Goal: Information Seeking & Learning: Learn about a topic

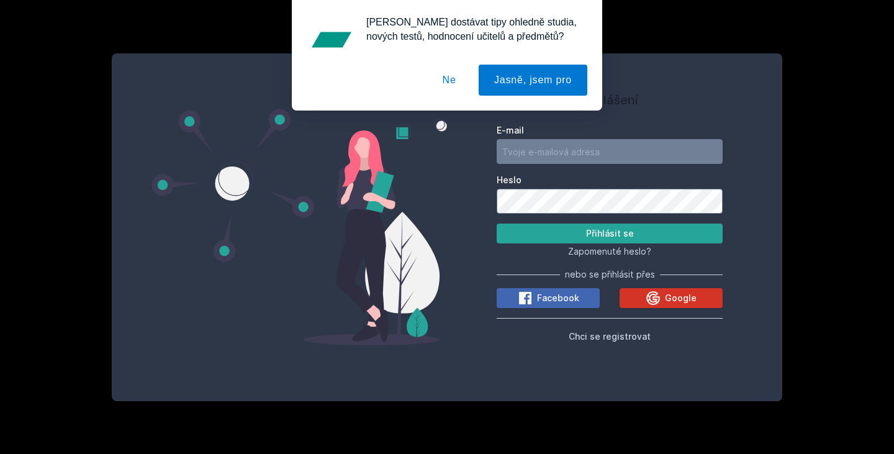
click at [651, 295] on icon at bounding box center [652, 297] width 15 height 15
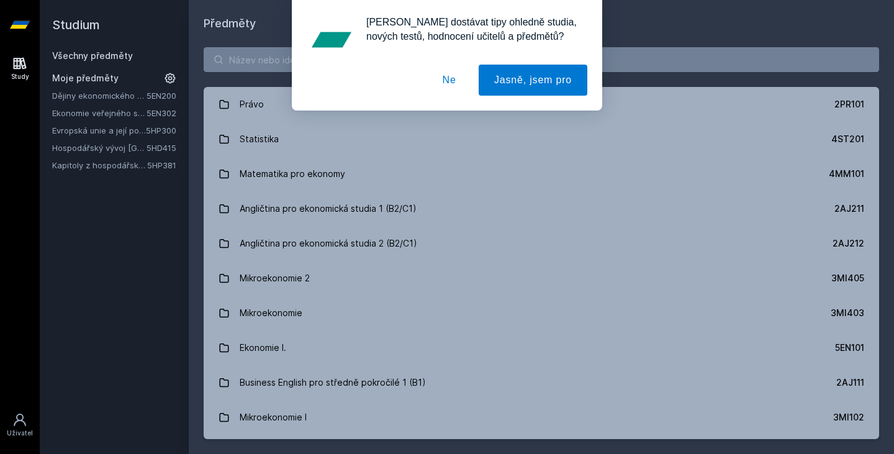
click at [453, 84] on button "Ne" at bounding box center [449, 80] width 45 height 31
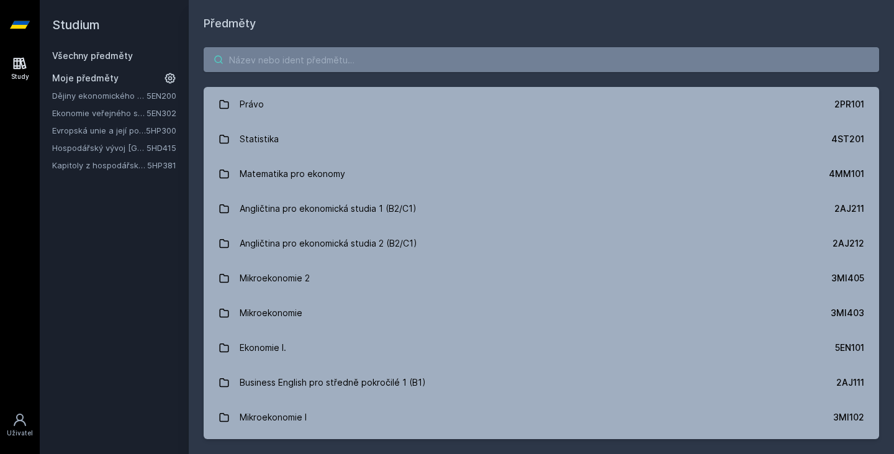
click at [294, 63] on input "search" at bounding box center [541, 59] width 675 height 25
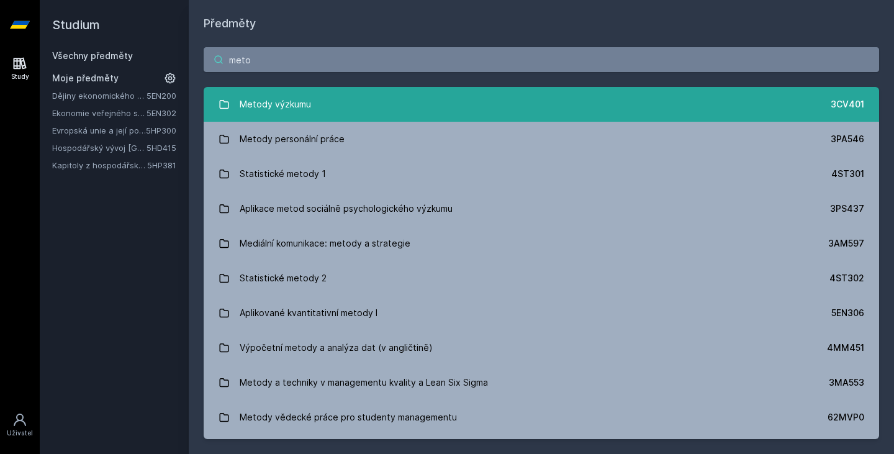
type input "meto"
click at [287, 110] on div "Metody výzkumu" at bounding box center [275, 104] width 71 height 25
